Goal: Transaction & Acquisition: Purchase product/service

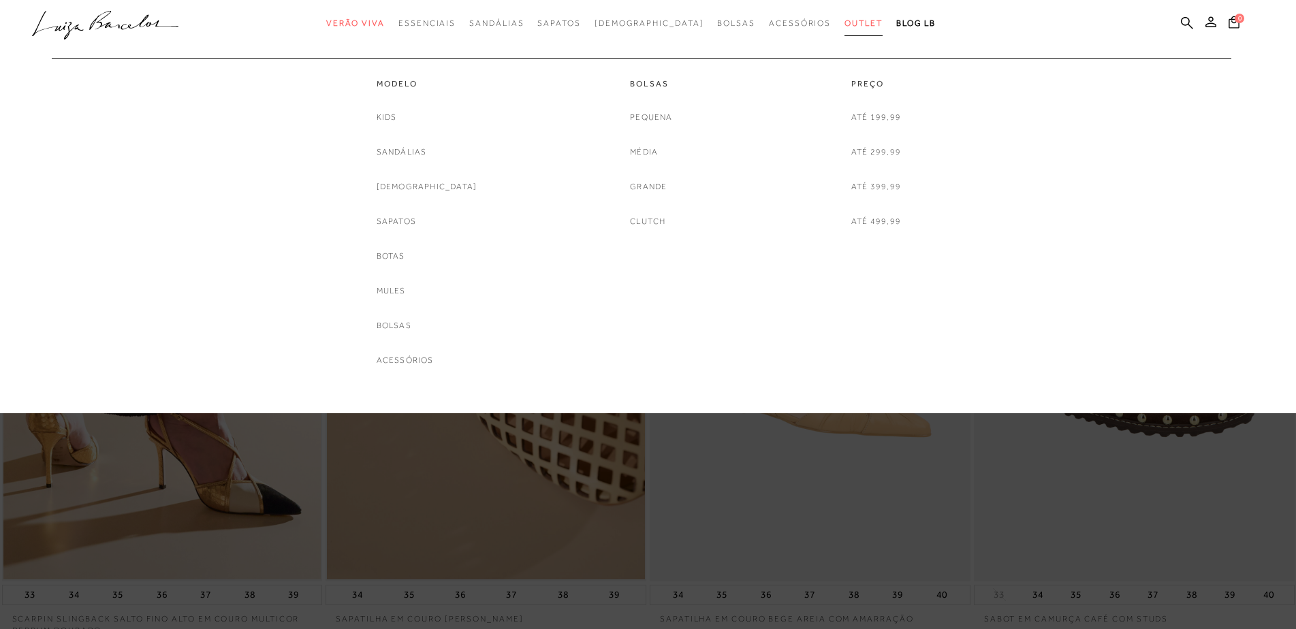
click at [844, 18] on link "Outlet" at bounding box center [863, 23] width 38 height 25
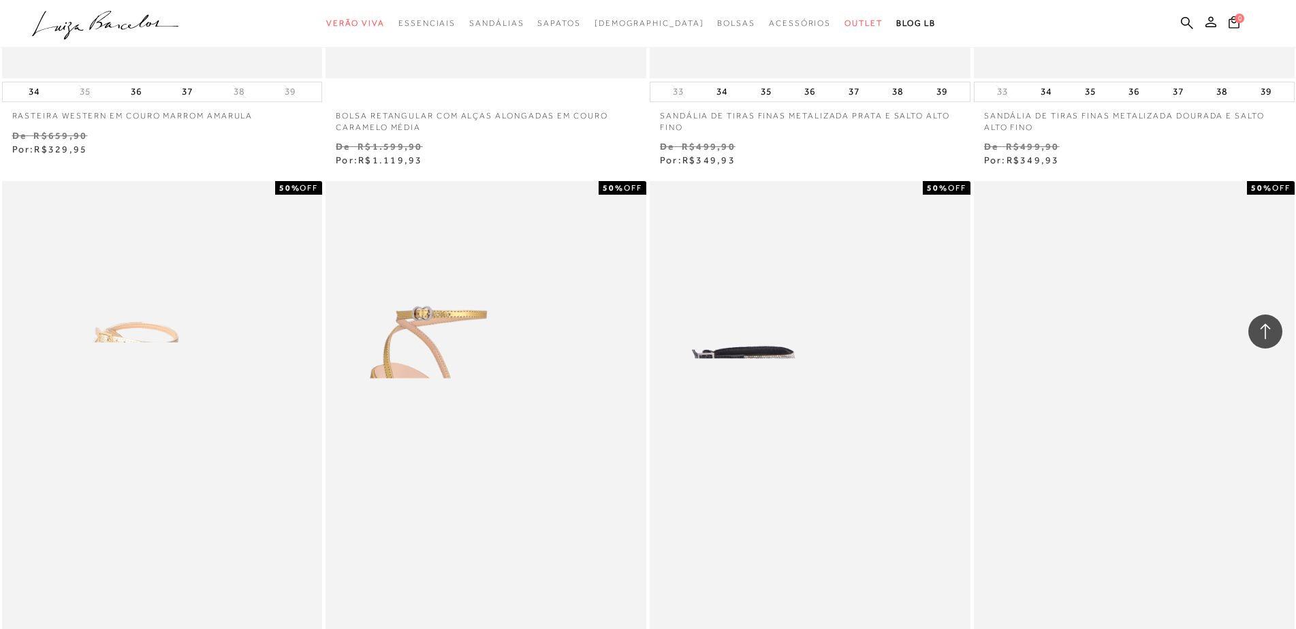
scroll to position [477, 0]
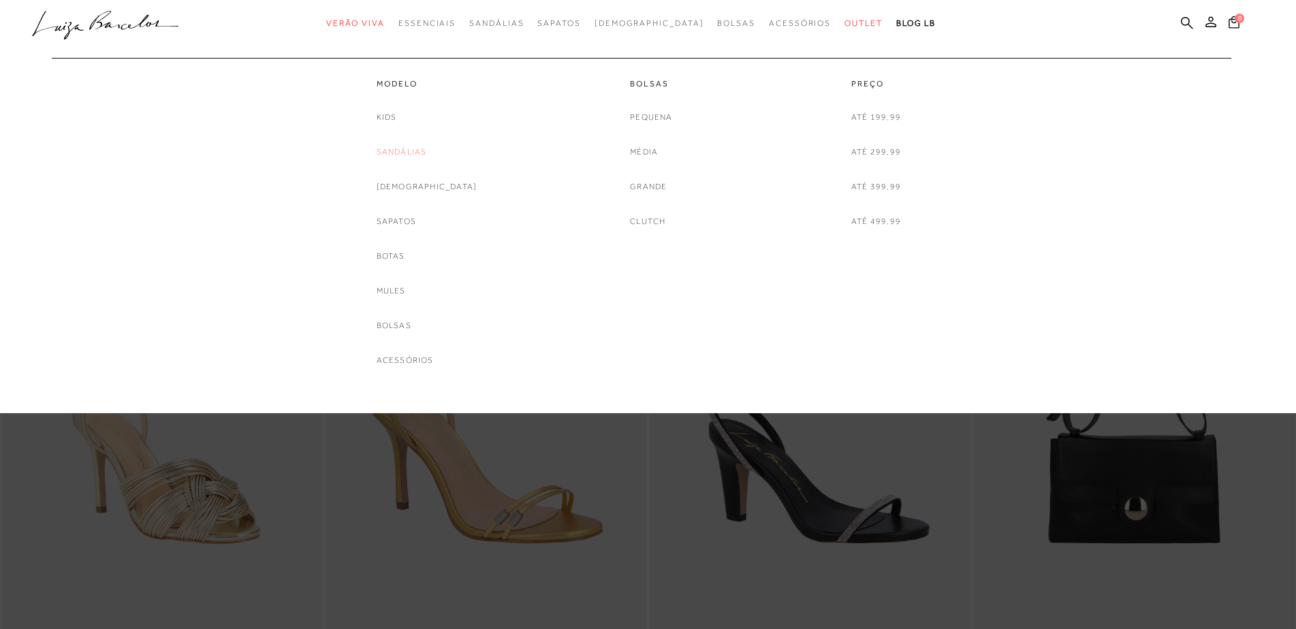
click at [427, 147] on link "Sandálias" at bounding box center [401, 152] width 50 height 14
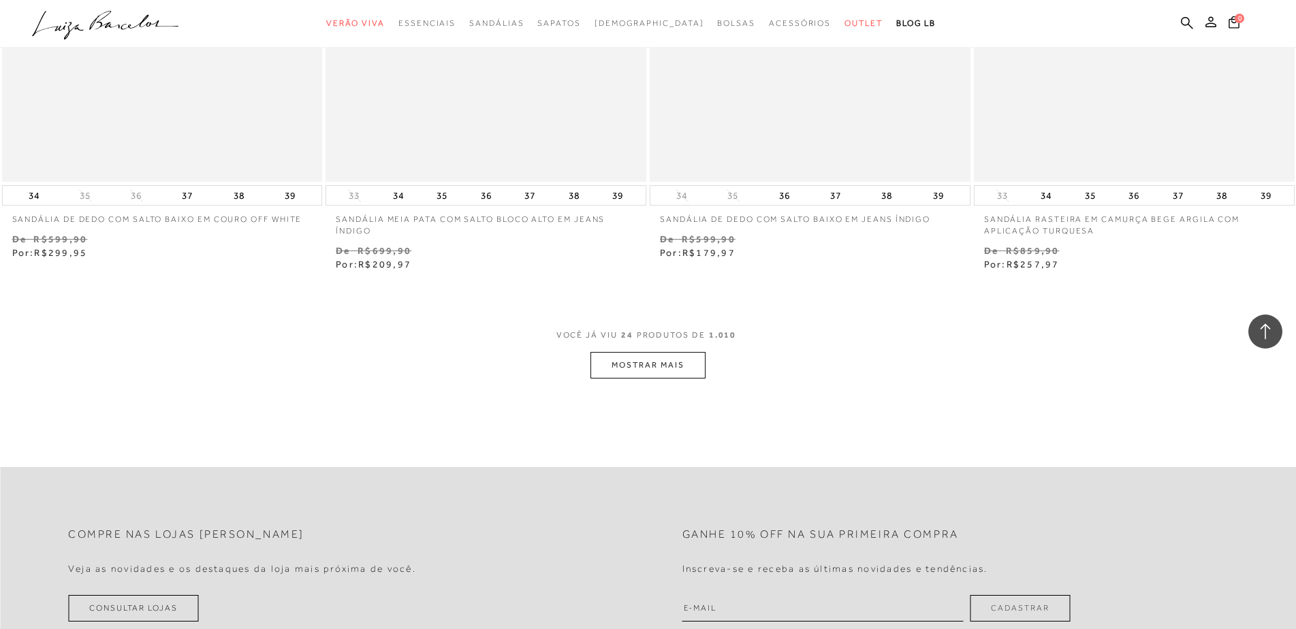
scroll to position [3404, 0]
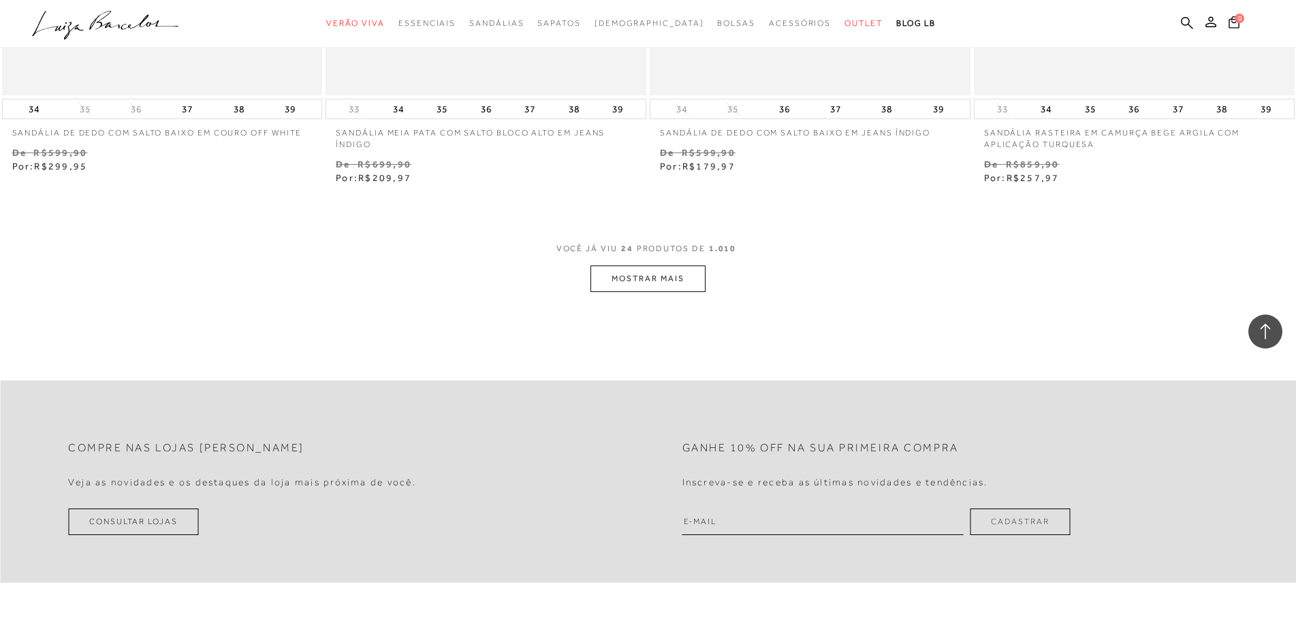
click at [659, 280] on button "MOSTRAR MAIS" at bounding box center [647, 279] width 114 height 27
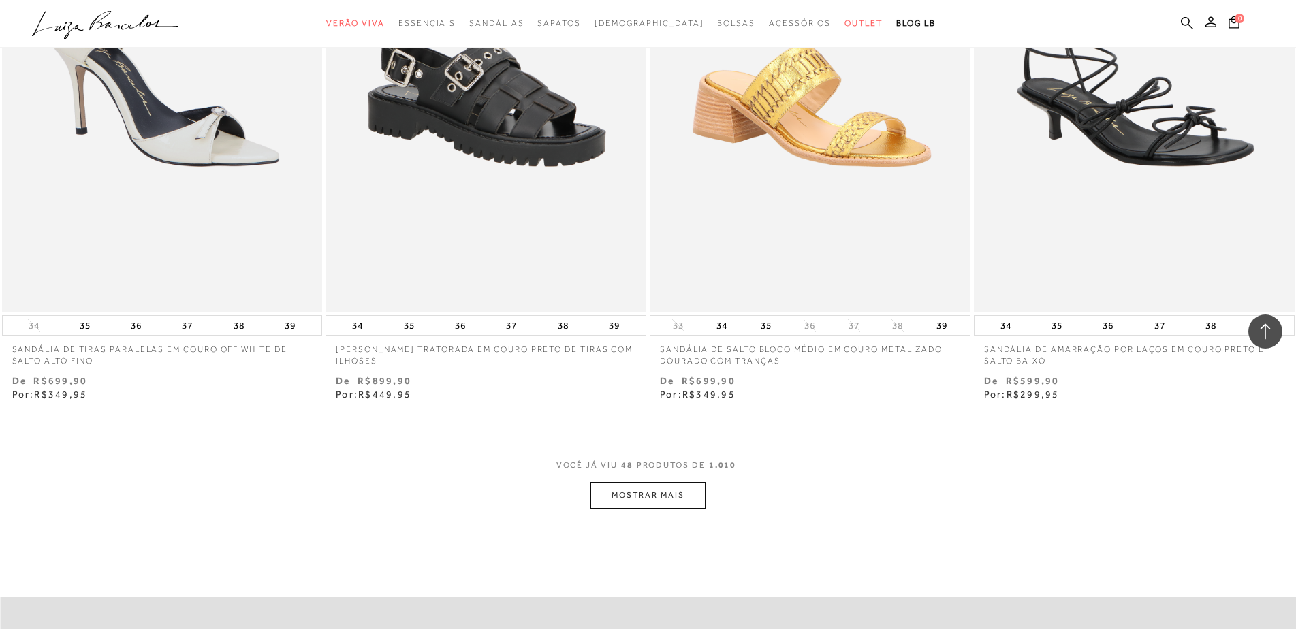
scroll to position [6808, 0]
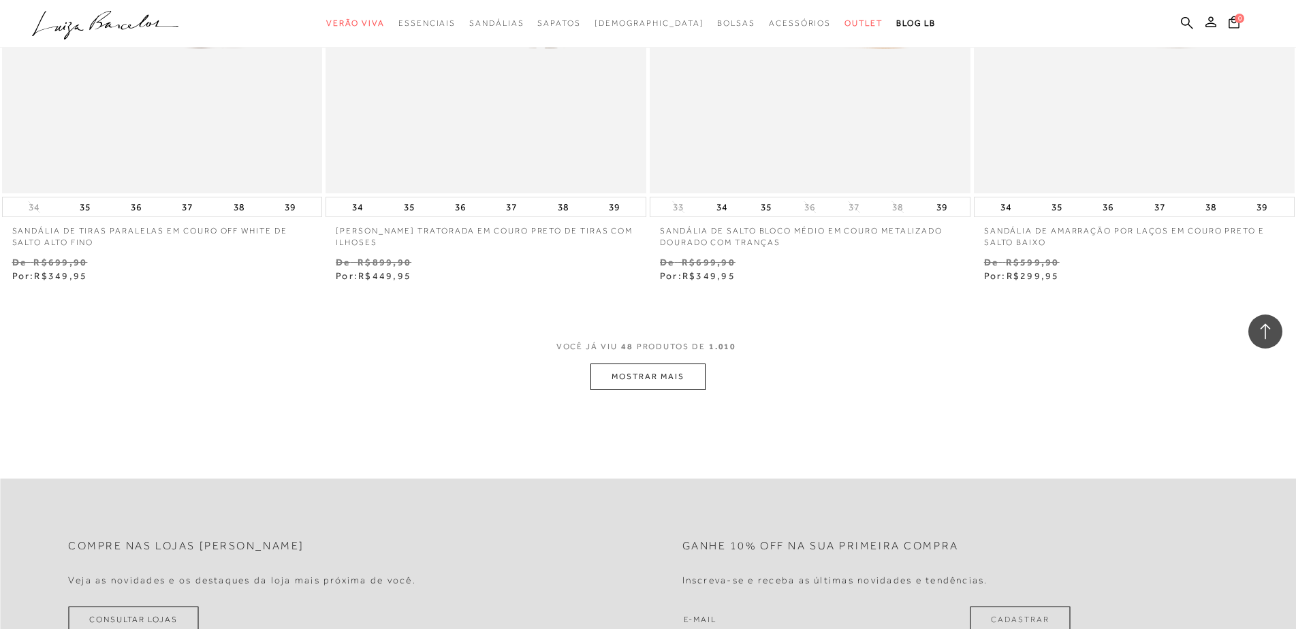
click at [697, 375] on button "MOSTRAR MAIS" at bounding box center [647, 377] width 114 height 27
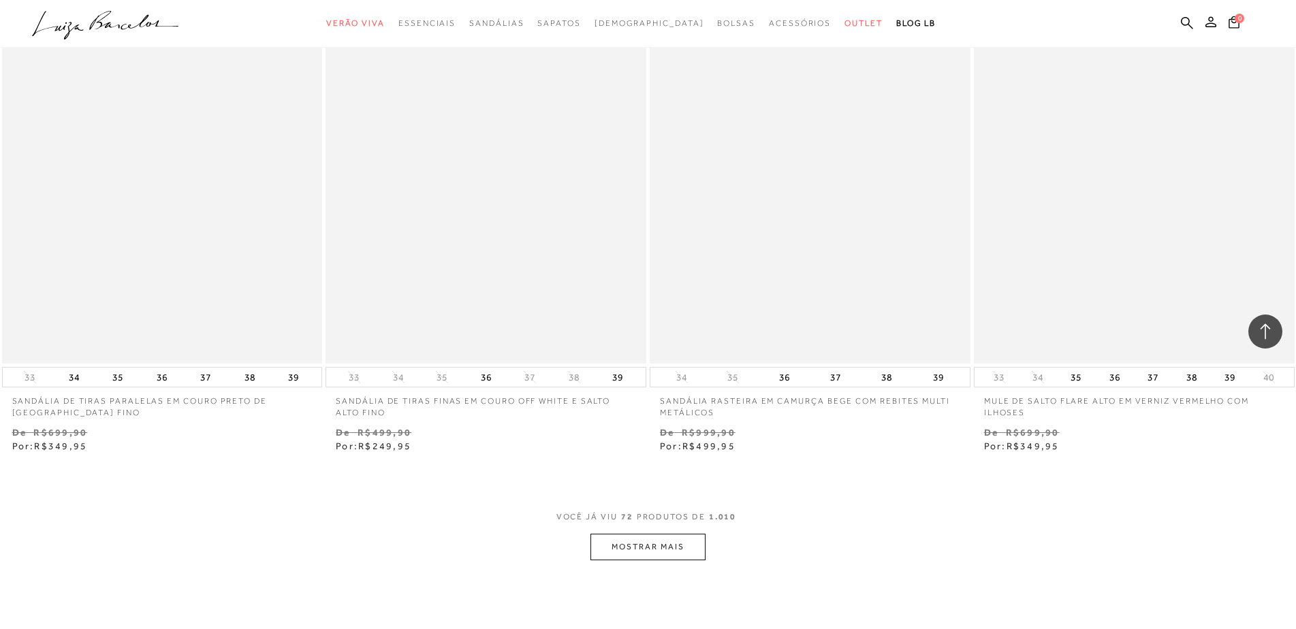
scroll to position [10144, 0]
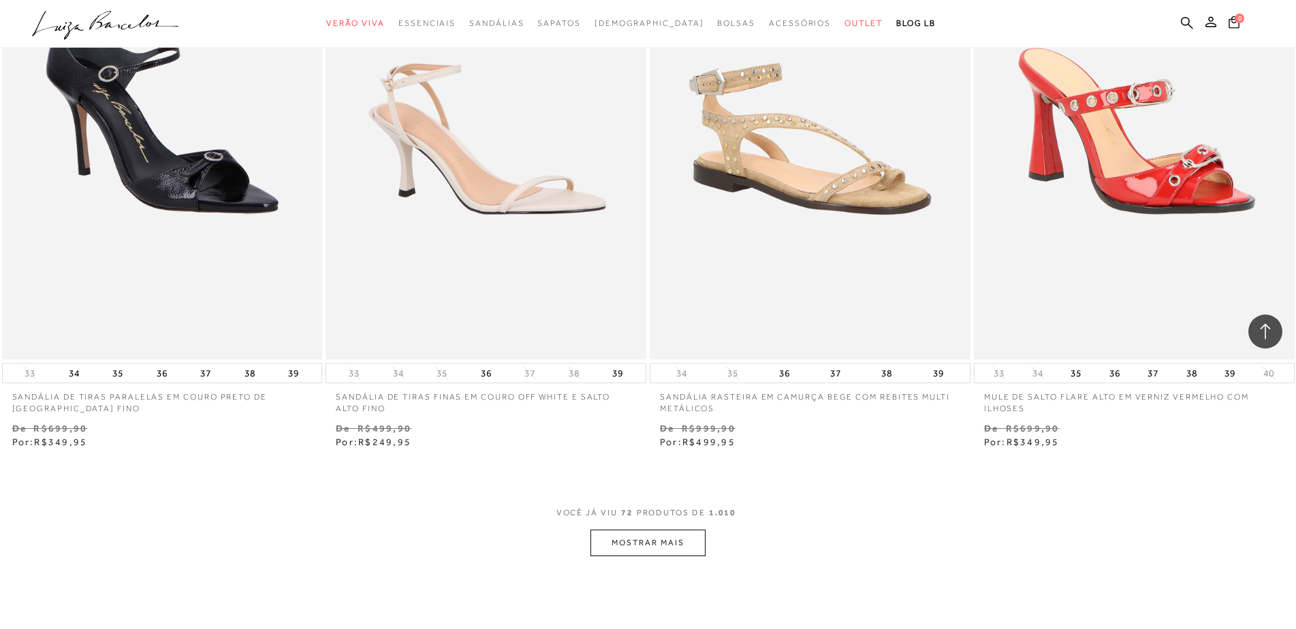
click at [627, 539] on button "MOSTRAR MAIS" at bounding box center [647, 543] width 114 height 27
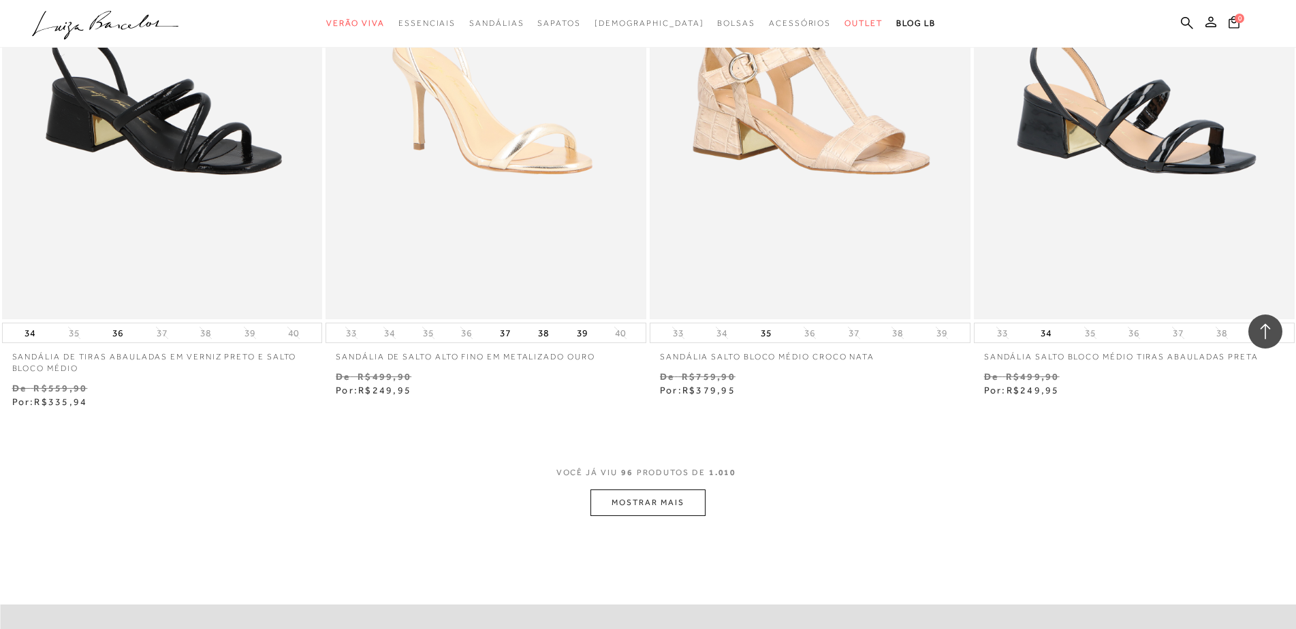
scroll to position [13820, 0]
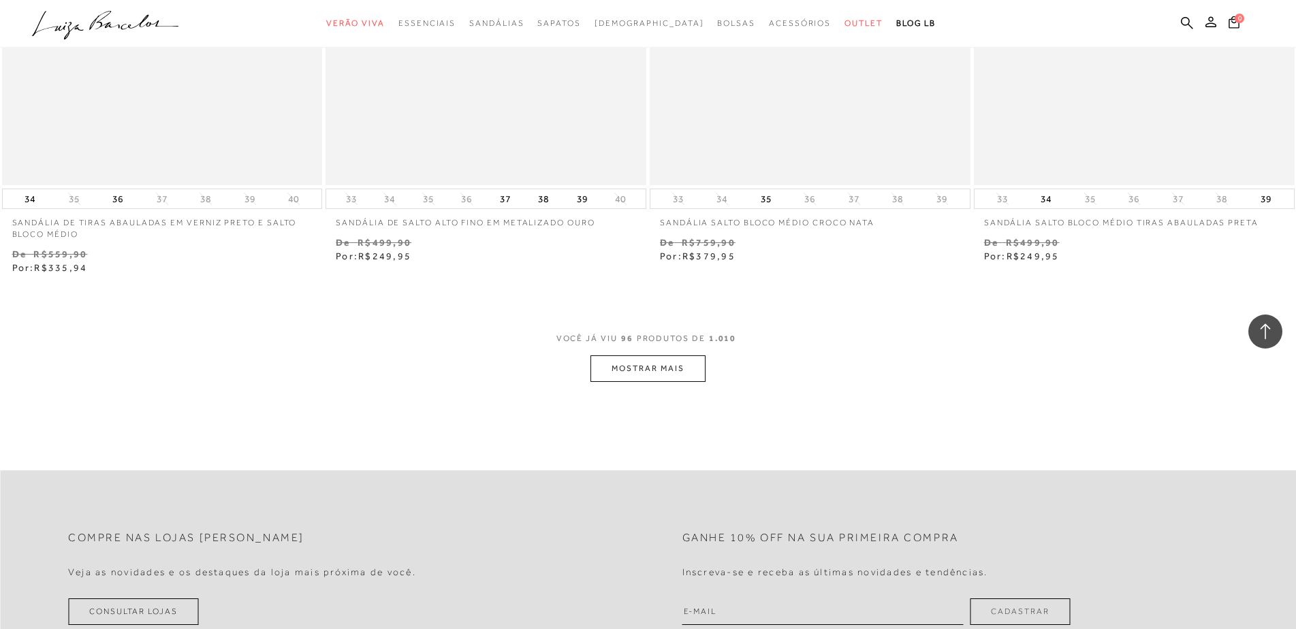
click at [656, 368] on button "MOSTRAR MAIS" at bounding box center [647, 368] width 114 height 27
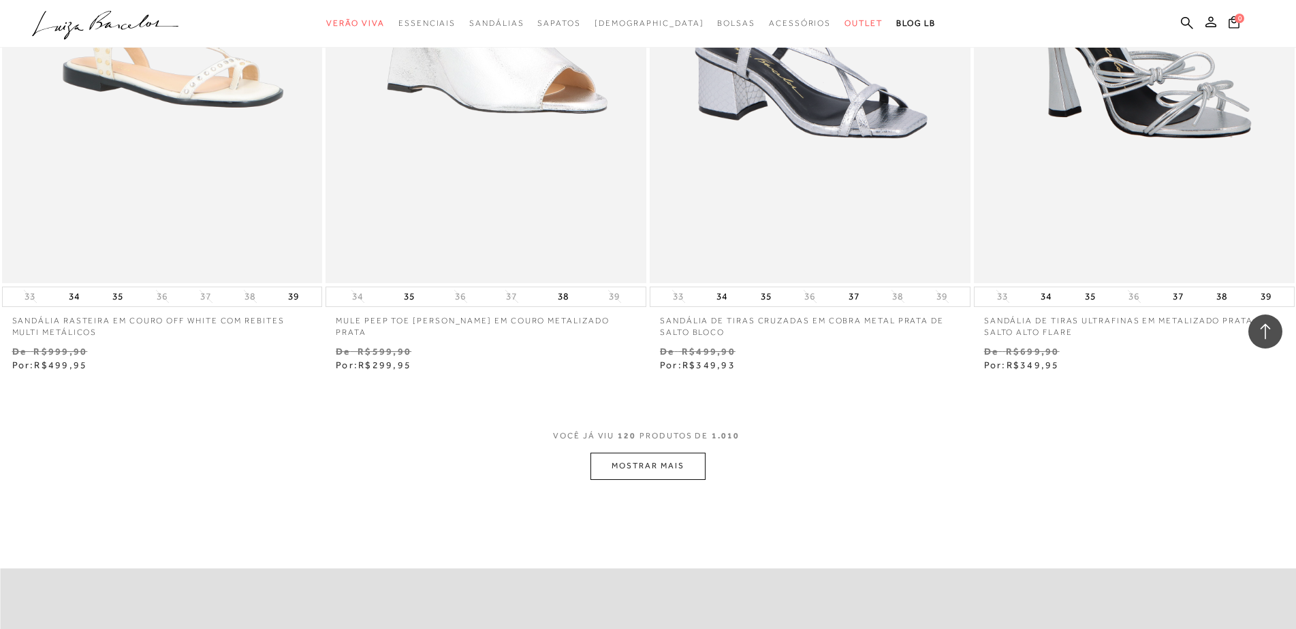
scroll to position [17428, 0]
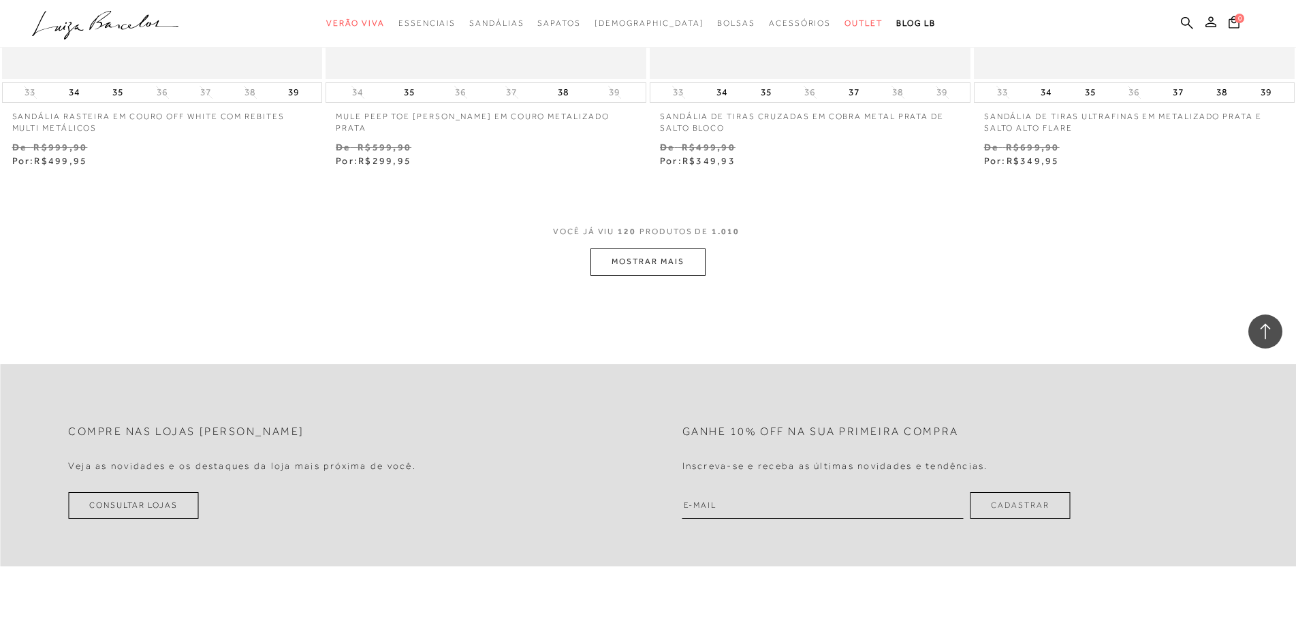
click at [635, 261] on button "MOSTRAR MAIS" at bounding box center [647, 261] width 114 height 27
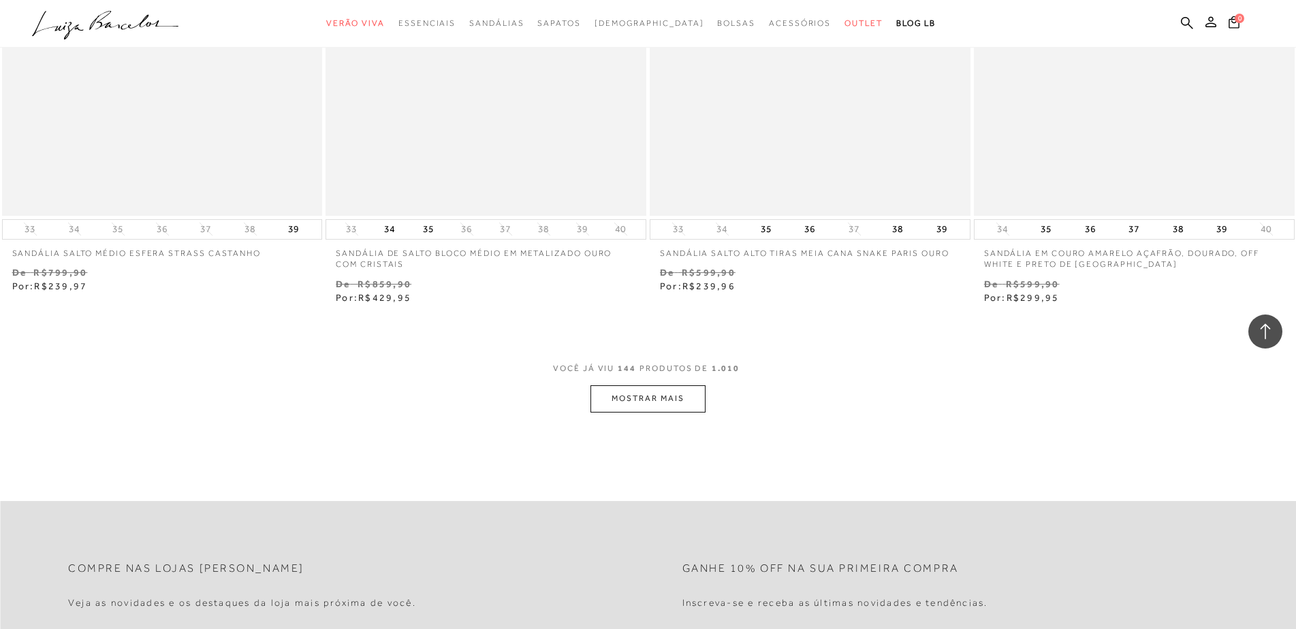
scroll to position [20832, 0]
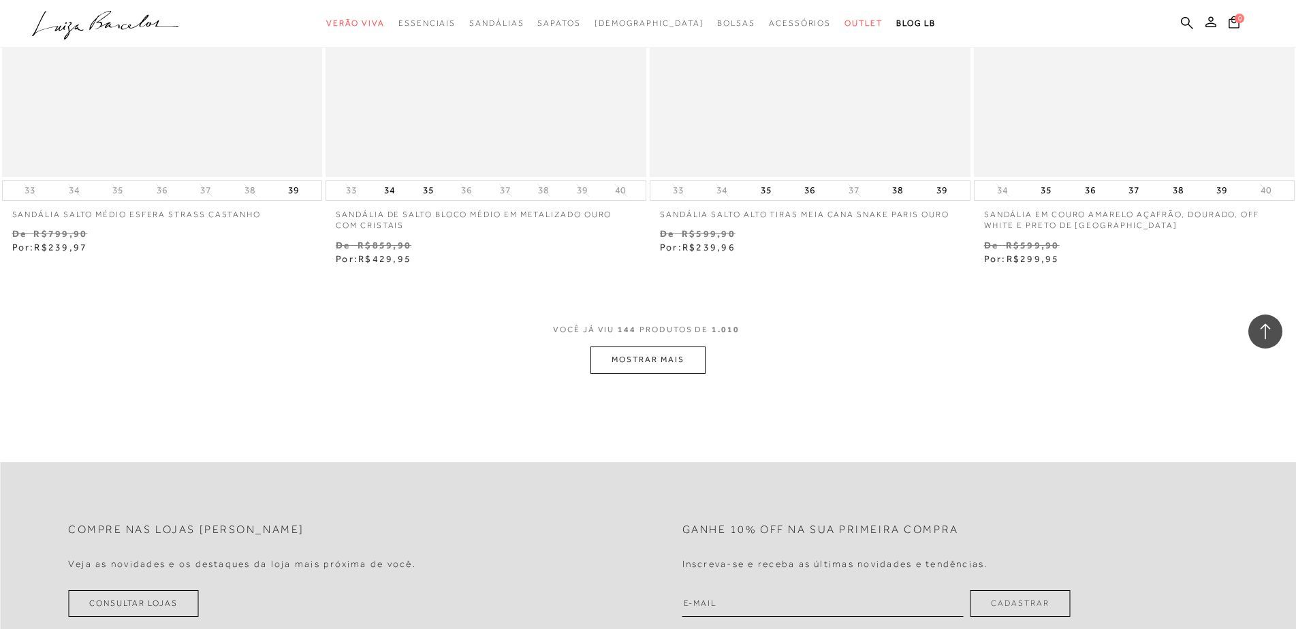
click at [661, 353] on button "MOSTRAR MAIS" at bounding box center [647, 360] width 114 height 27
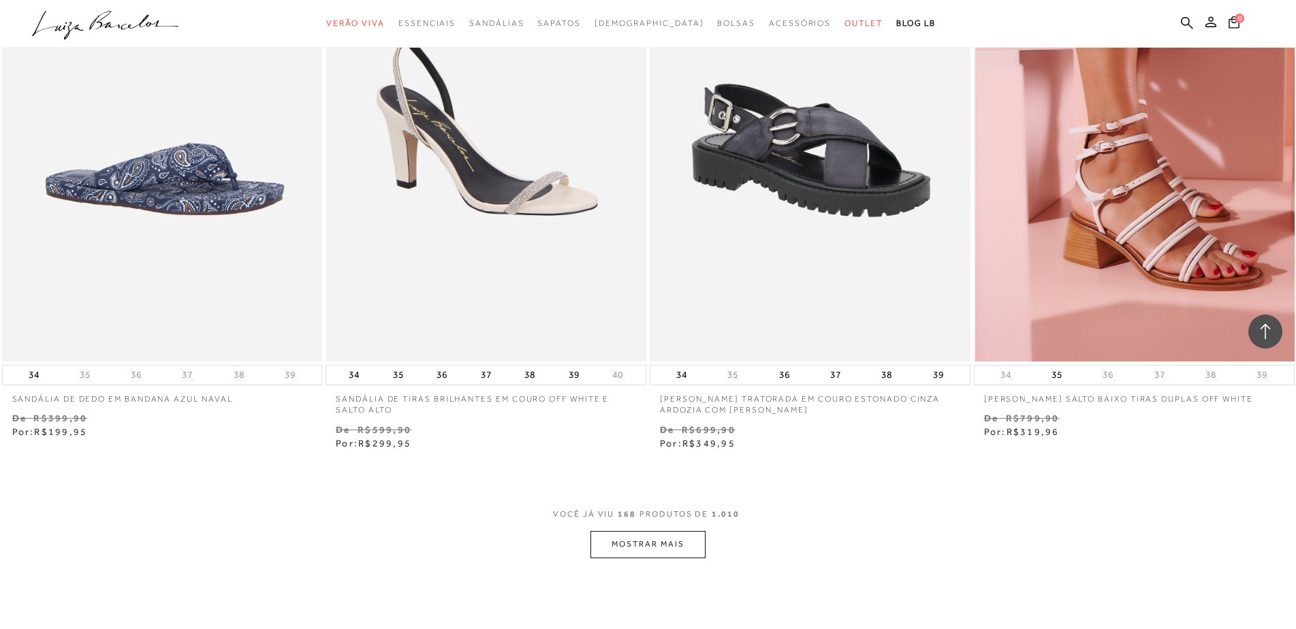
scroll to position [24168, 0]
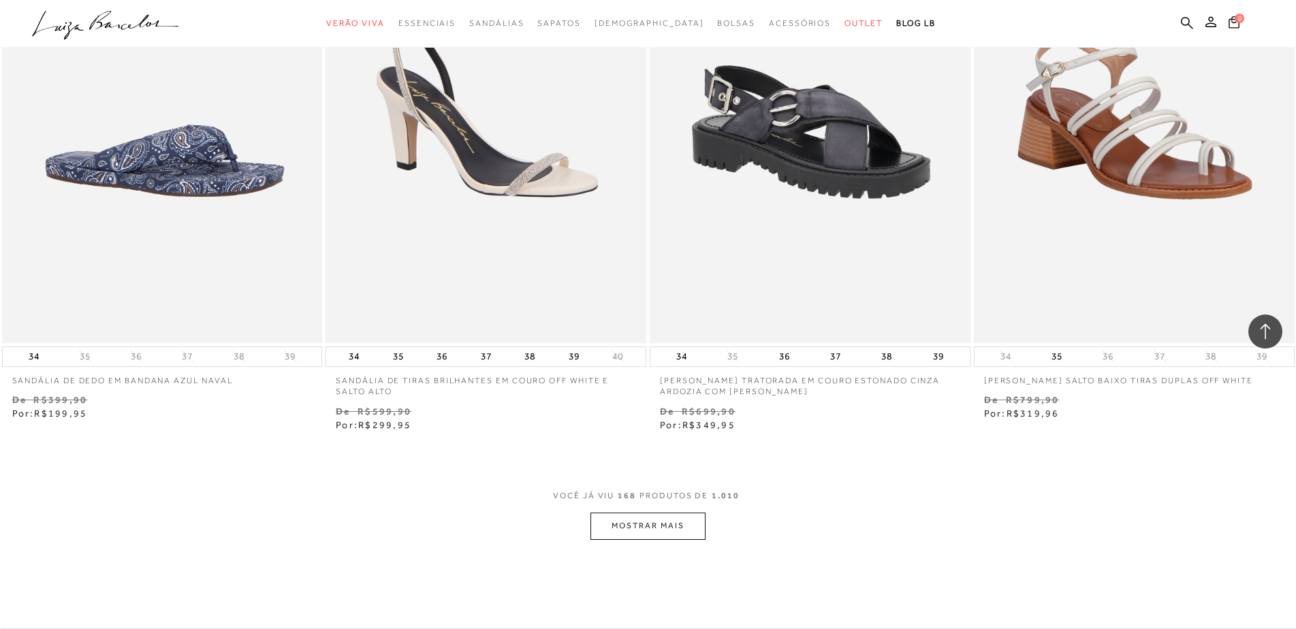
click at [698, 524] on button "MOSTRAR MAIS" at bounding box center [647, 526] width 114 height 27
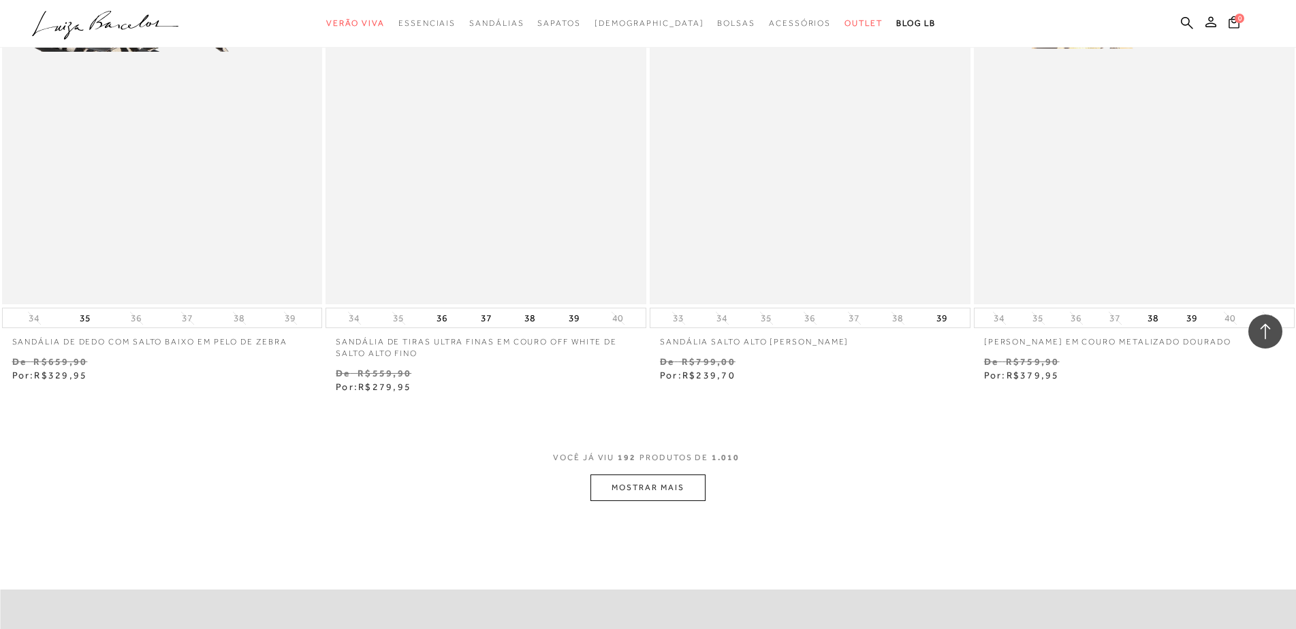
scroll to position [27844, 0]
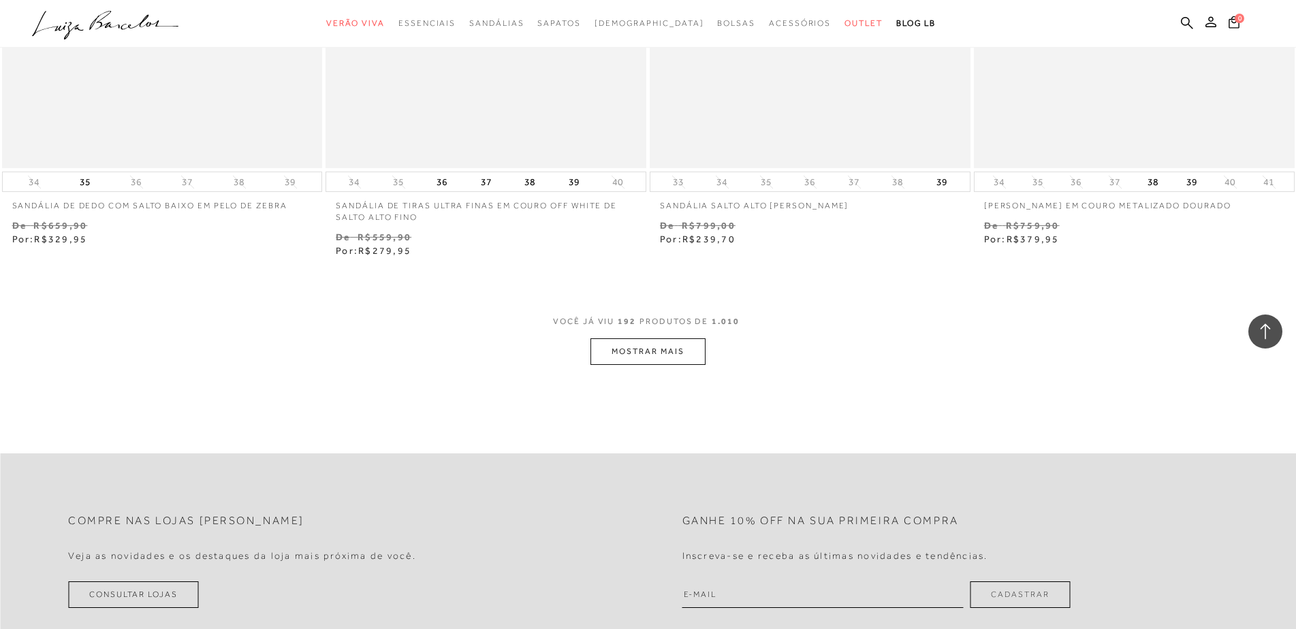
click at [674, 354] on button "MOSTRAR MAIS" at bounding box center [647, 351] width 114 height 27
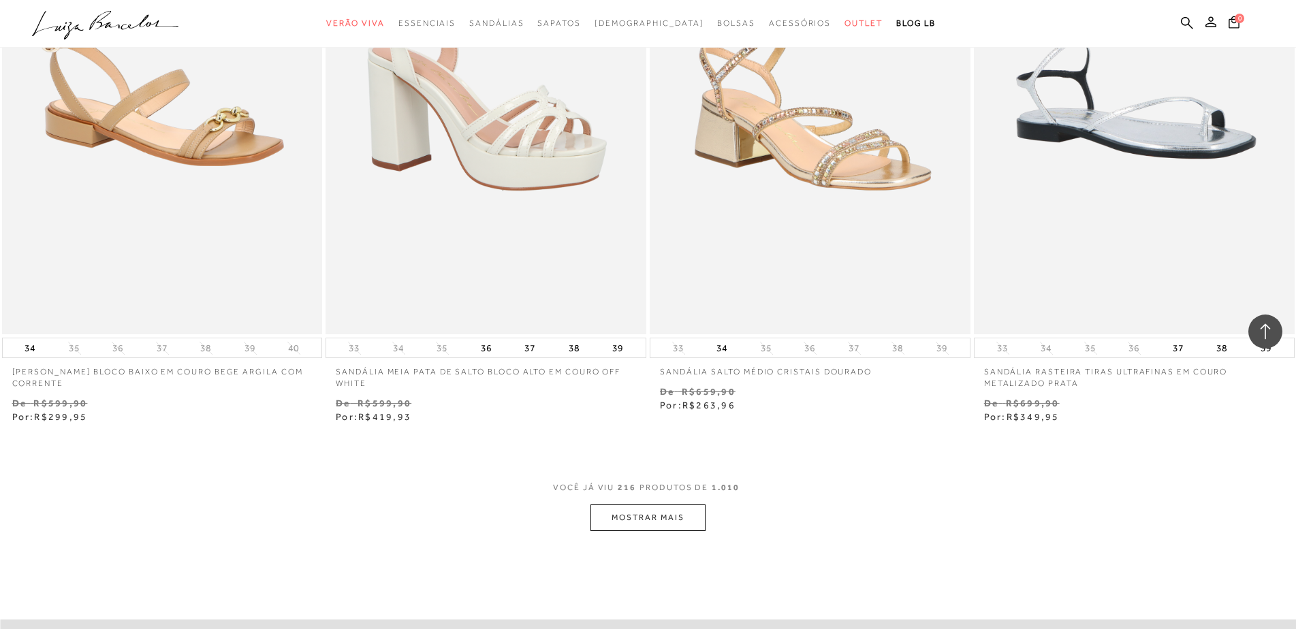
scroll to position [31385, 0]
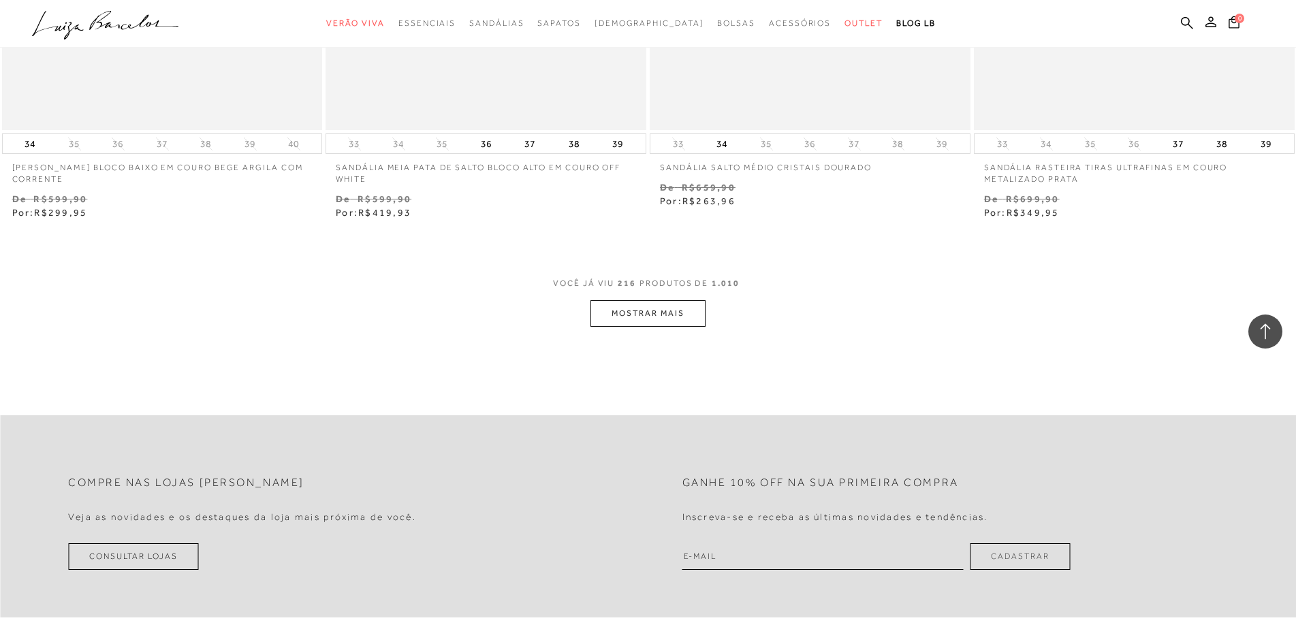
click at [641, 310] on button "MOSTRAR MAIS" at bounding box center [647, 313] width 114 height 27
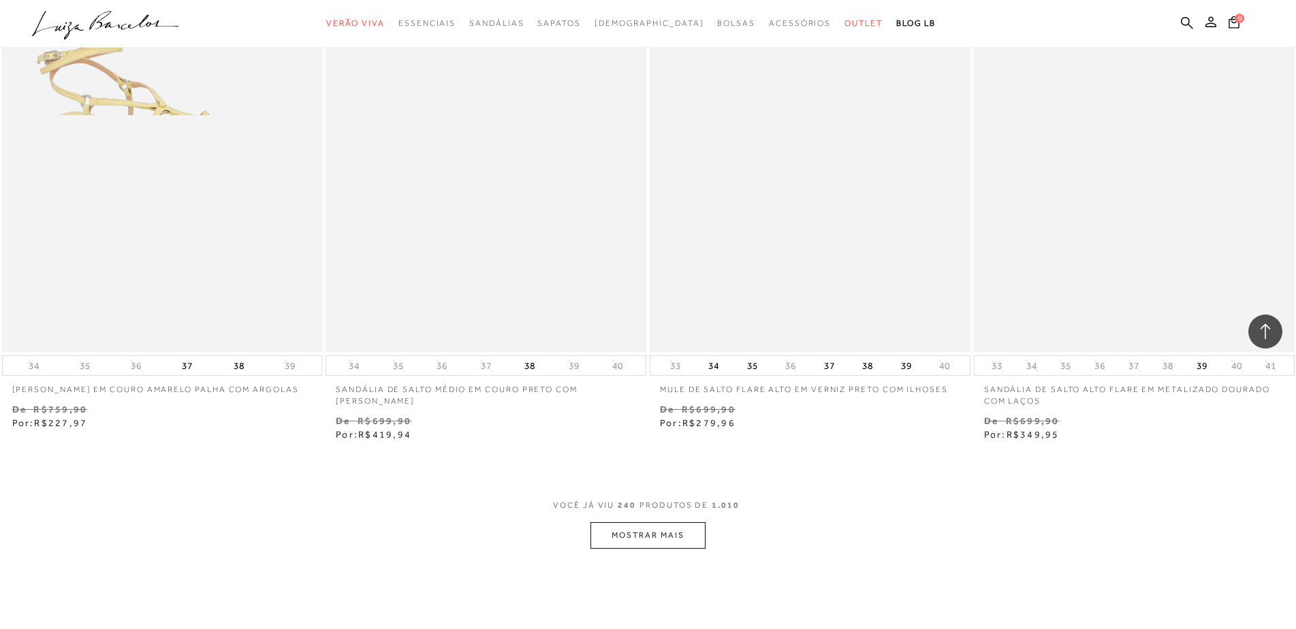
scroll to position [34925, 0]
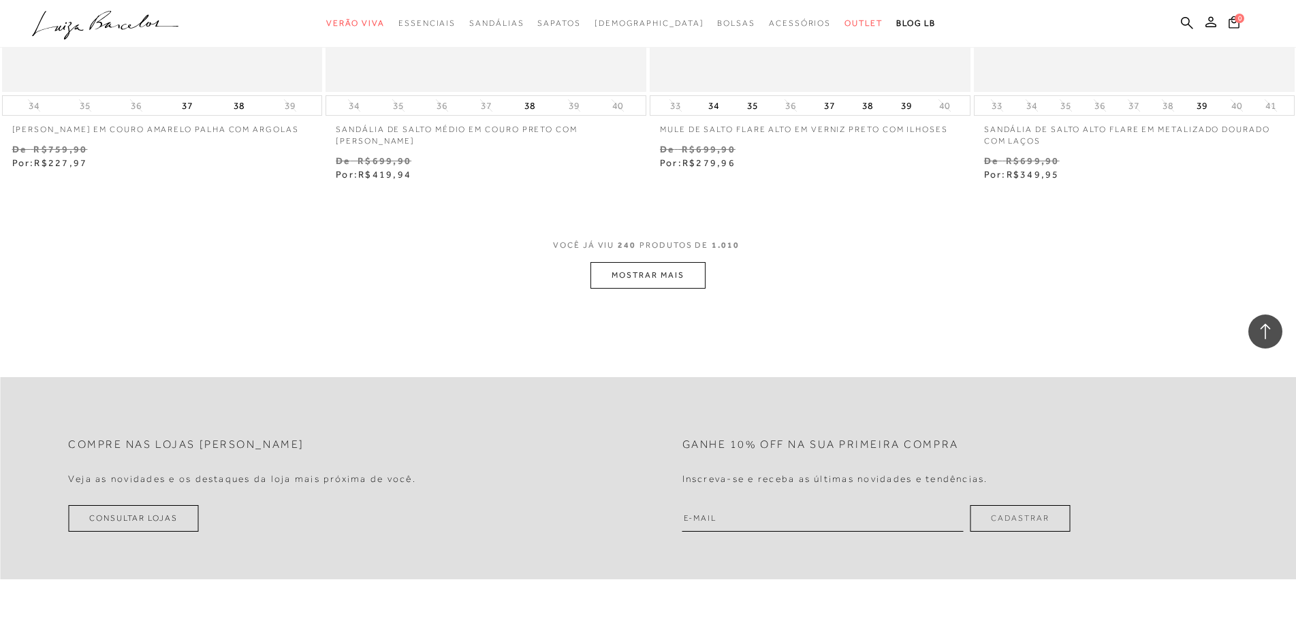
click at [666, 276] on button "MOSTRAR MAIS" at bounding box center [647, 275] width 114 height 27
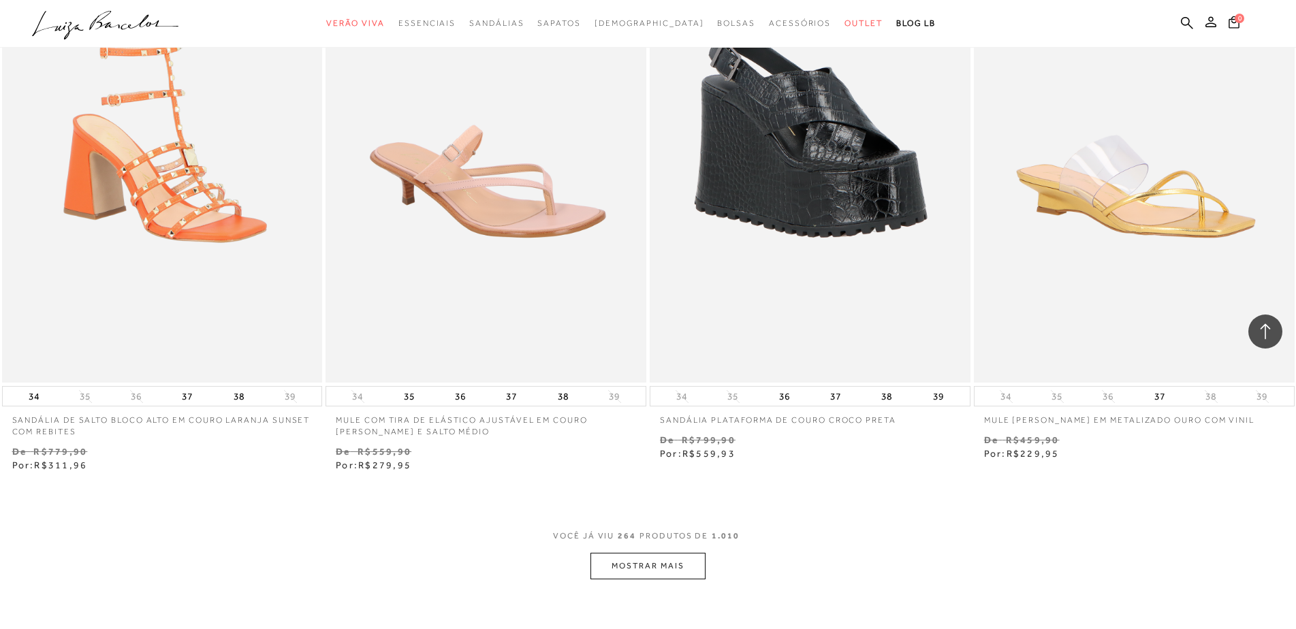
scroll to position [38329, 0]
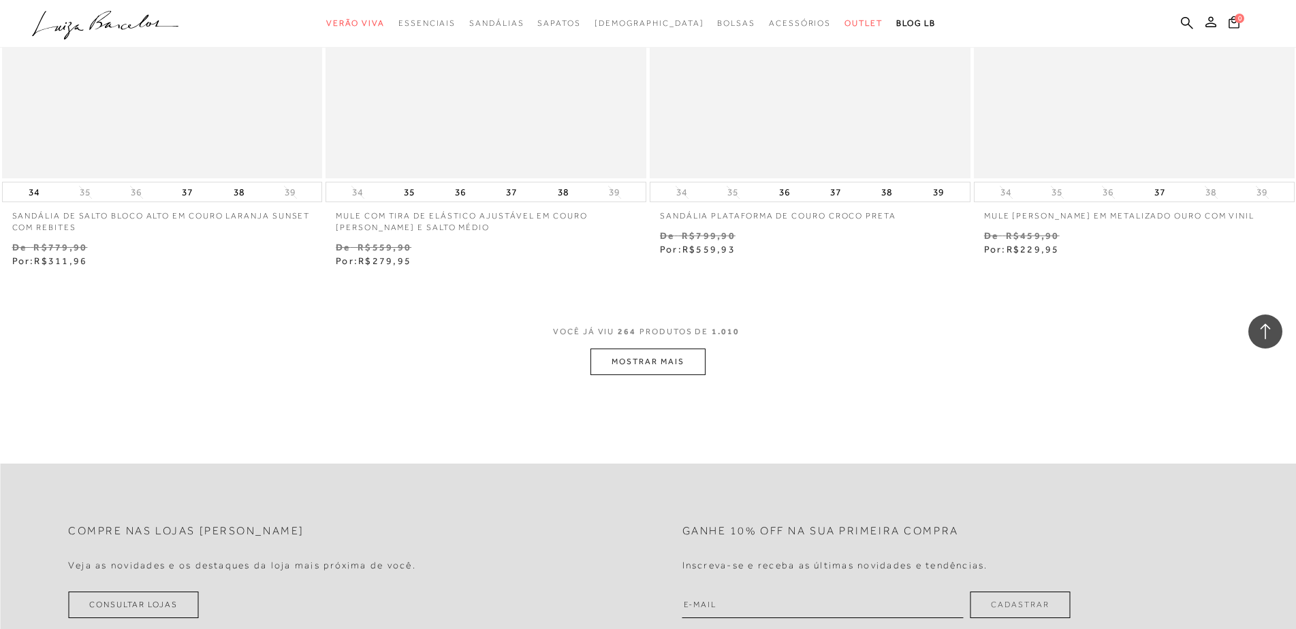
click at [688, 375] on button "MOSTRAR MAIS" at bounding box center [647, 362] width 114 height 27
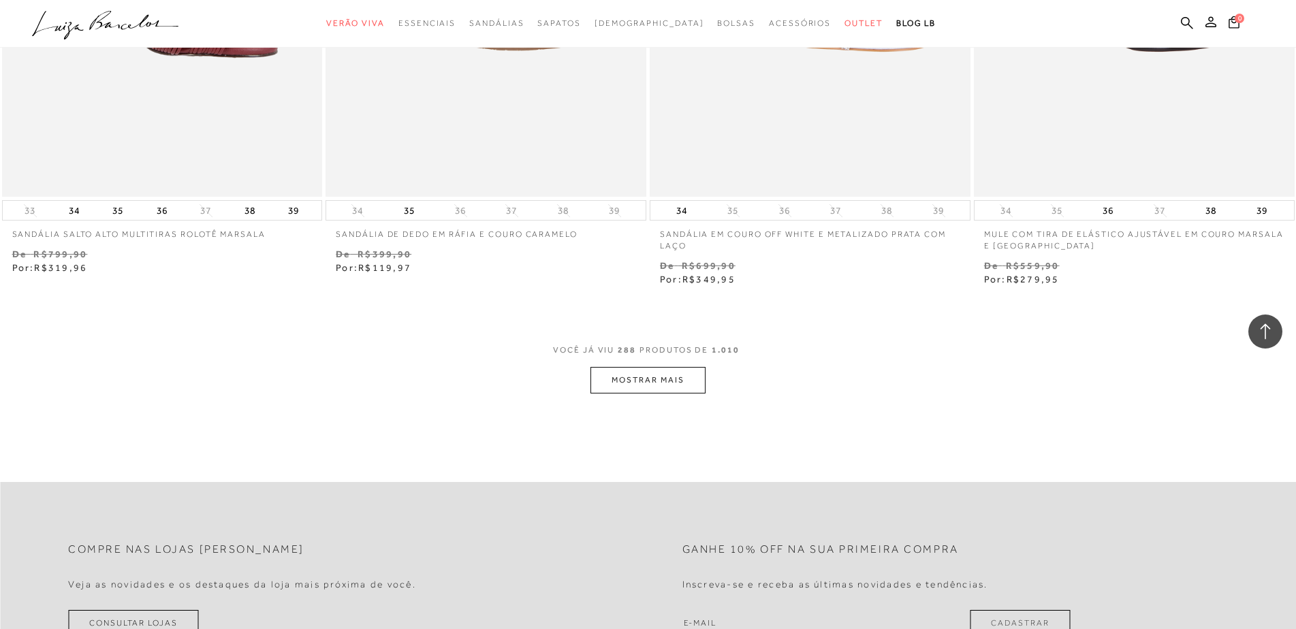
scroll to position [42005, 0]
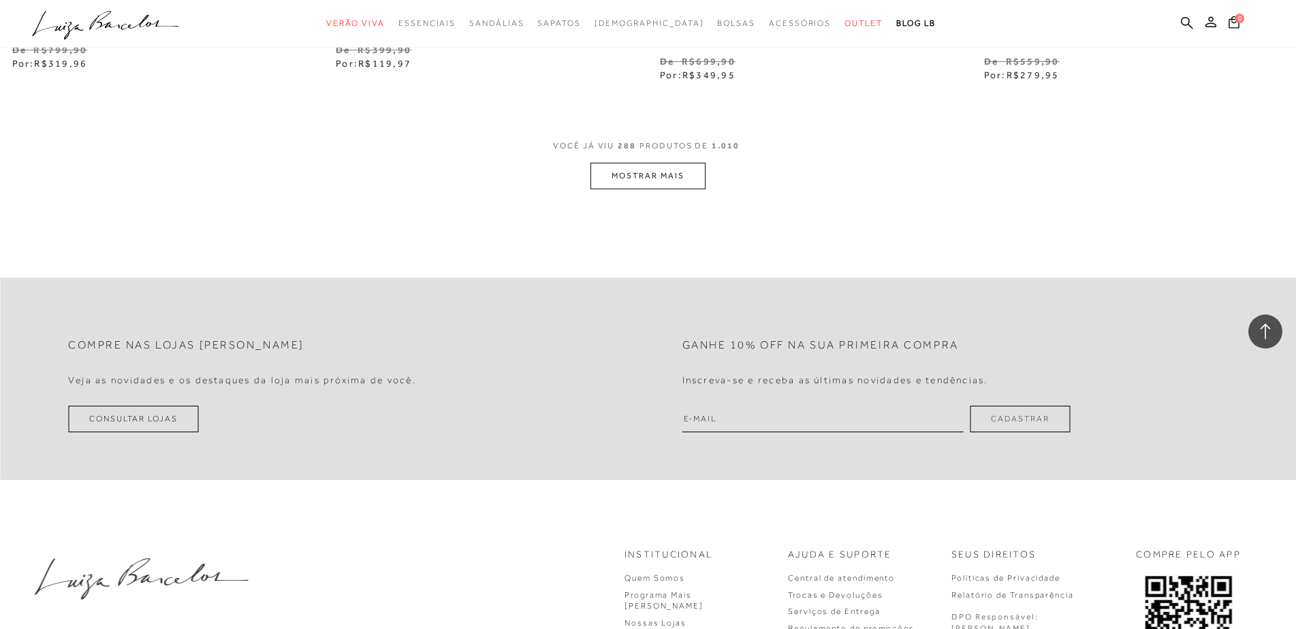
click at [679, 189] on button "MOSTRAR MAIS" at bounding box center [647, 176] width 114 height 27
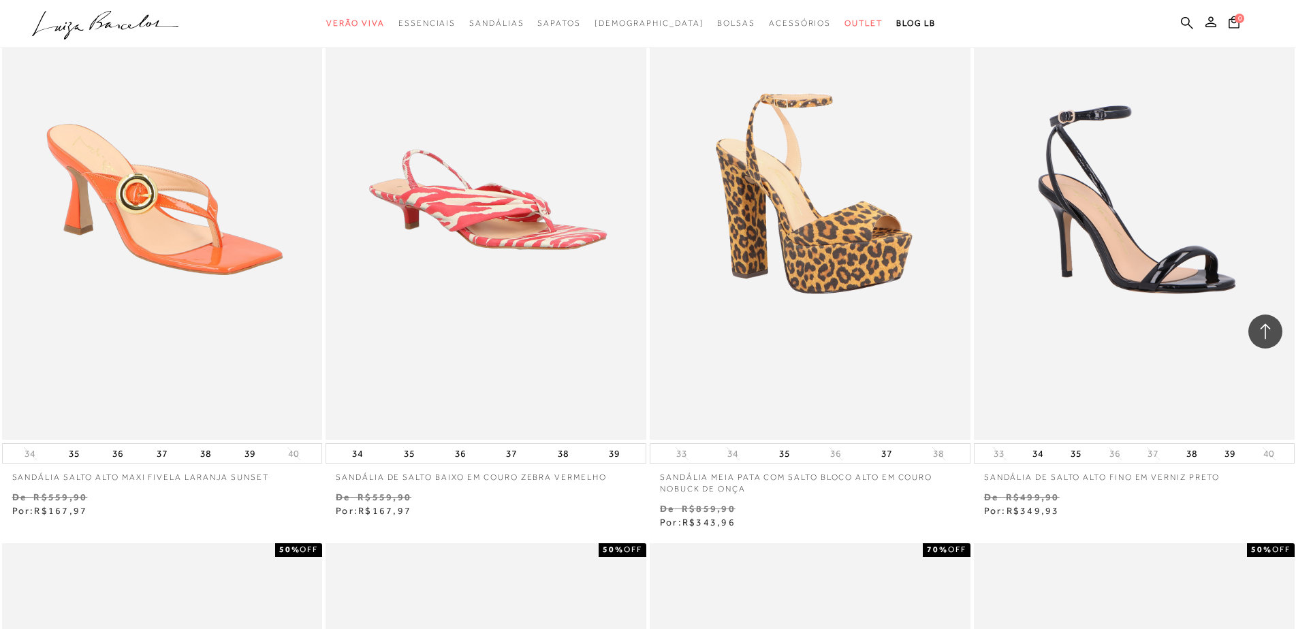
scroll to position [42966, 0]
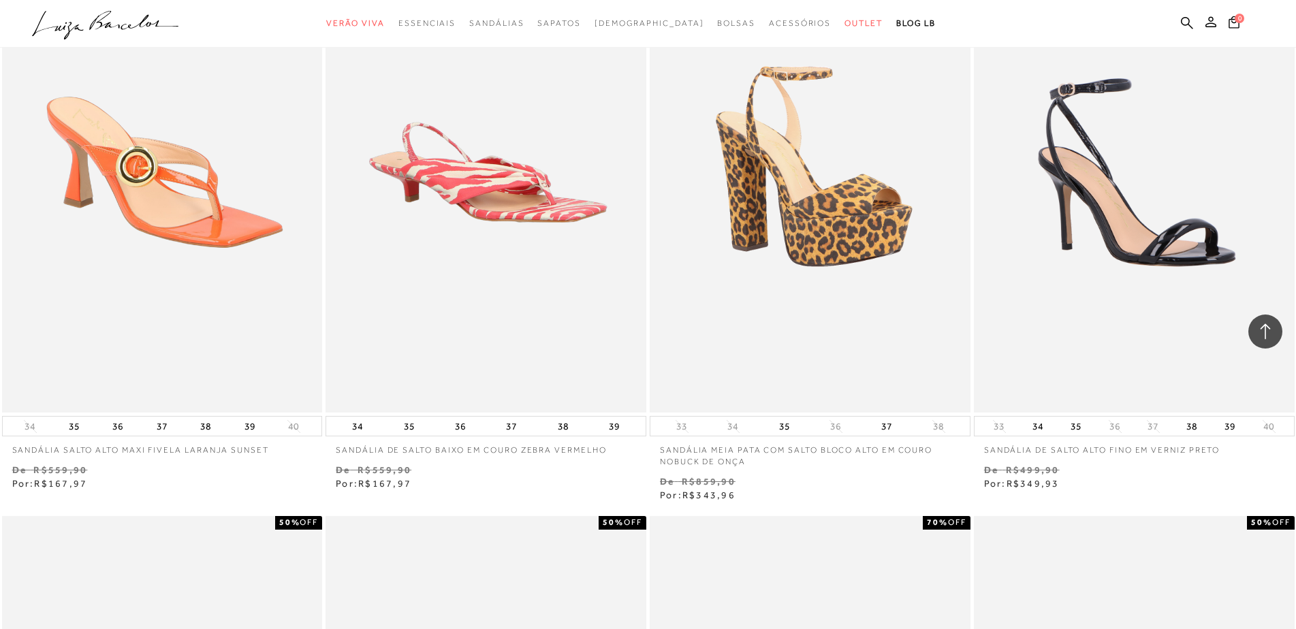
scroll to position [43817, 0]
